Goal: Submit feedback/report problem

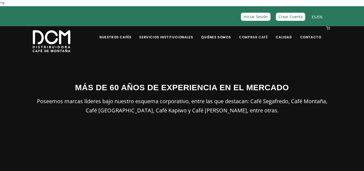
click at [256, 35] on link "Comprar Café" at bounding box center [253, 33] width 35 height 13
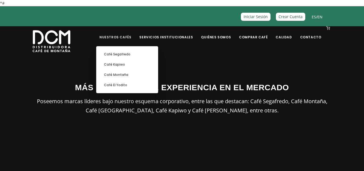
click at [125, 37] on link "Nuestros Cafés" at bounding box center [115, 33] width 38 height 13
click at [196, 145] on div "MÁS DE 60 AÑOS DE EXPERIENCIA EN EL MERCADO Poseemos marcas líderes bajo nuestr…" at bounding box center [183, 101] width 308 height 104
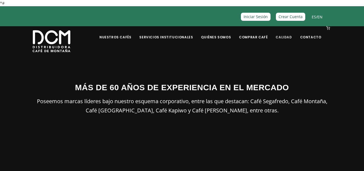
click at [286, 34] on link "Calidad" at bounding box center [284, 33] width 23 height 13
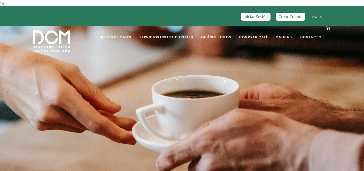
click at [311, 37] on link "Contacto" at bounding box center [311, 33] width 28 height 13
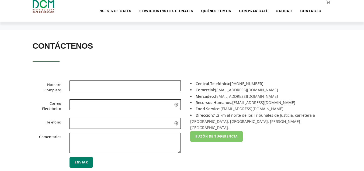
scroll to position [100, 0]
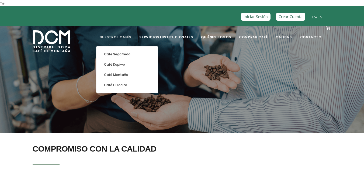
click at [123, 35] on link "Nuestros Cafés" at bounding box center [115, 33] width 38 height 13
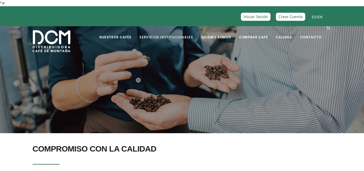
click at [176, 35] on link "Servicios Institucionales" at bounding box center [166, 33] width 60 height 13
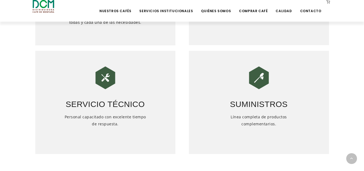
click at [199, 151] on div "Suministros Línea completa de productos complementarios." at bounding box center [259, 102] width 140 height 103
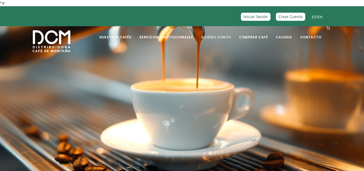
click at [220, 37] on link "Quiénes Somos" at bounding box center [216, 33] width 36 height 13
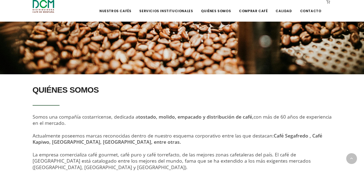
scroll to position [110, 0]
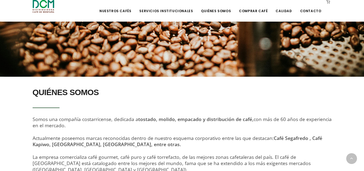
click at [247, 98] on h2 "QUIÉNES SOMOS" at bounding box center [182, 92] width 299 height 15
click at [255, 9] on link "Comprar Café" at bounding box center [253, 7] width 35 height 13
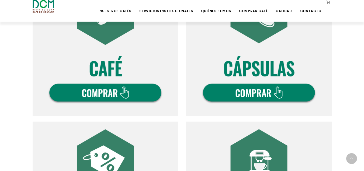
scroll to position [221, 0]
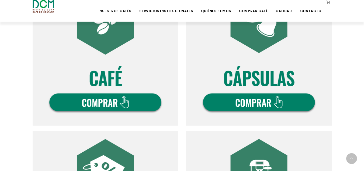
click at [99, 101] on img at bounding box center [106, 53] width 146 height 146
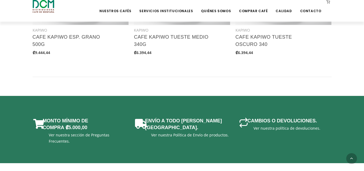
scroll to position [857, 0]
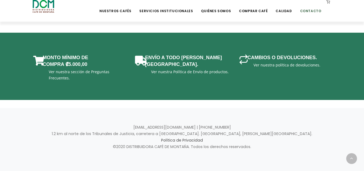
click at [307, 10] on link "Contacto" at bounding box center [311, 7] width 28 height 13
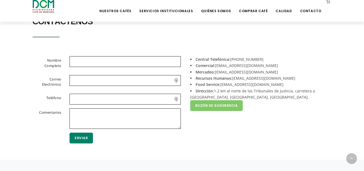
scroll to position [126, 0]
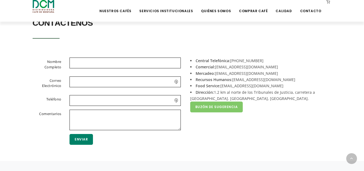
click at [219, 66] on li "Comercial: [EMAIL_ADDRESS][DOMAIN_NAME]" at bounding box center [259, 67] width 138 height 6
click at [228, 68] on li "Comercial: [EMAIL_ADDRESS][DOMAIN_NAME]" at bounding box center [259, 67] width 138 height 6
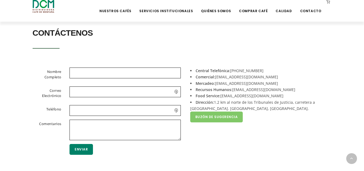
scroll to position [117, 0]
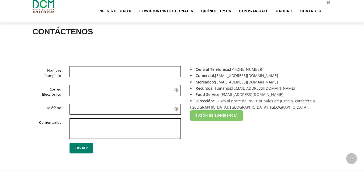
click at [204, 137] on div "Central Telefónica: [PHONE_NUMBER] Comercial: [EMAIL_ADDRESS][DOMAIN_NAME] Merc…" at bounding box center [259, 112] width 154 height 93
click at [214, 116] on link "Buzón de Sugerencia" at bounding box center [216, 115] width 53 height 11
click at [80, 72] on input "text" at bounding box center [125, 71] width 111 height 11
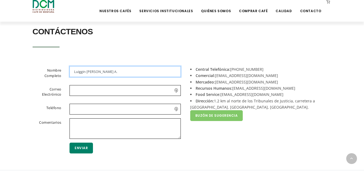
type input "Luiggin Morera A."
click at [76, 90] on input "email" at bounding box center [125, 90] width 111 height 11
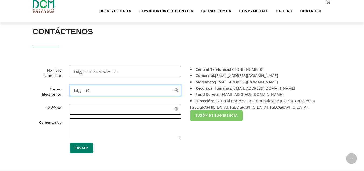
type input "luiggincr7"
